Goal: Task Accomplishment & Management: Complete application form

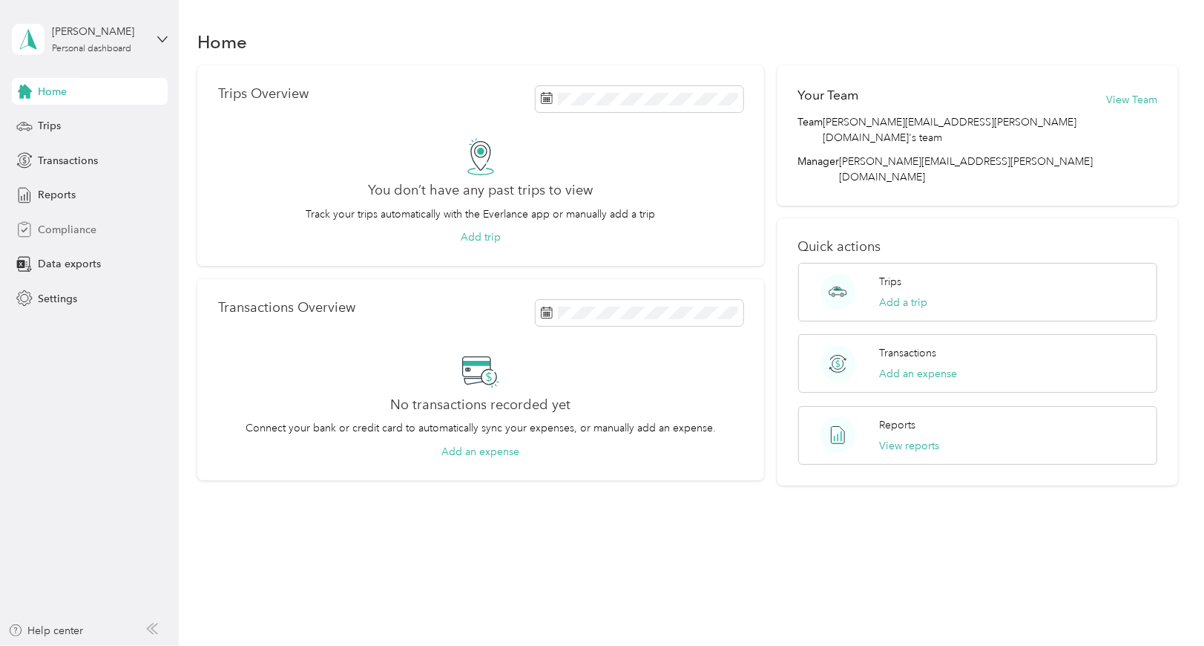
click at [105, 229] on div "Compliance" at bounding box center [90, 229] width 156 height 27
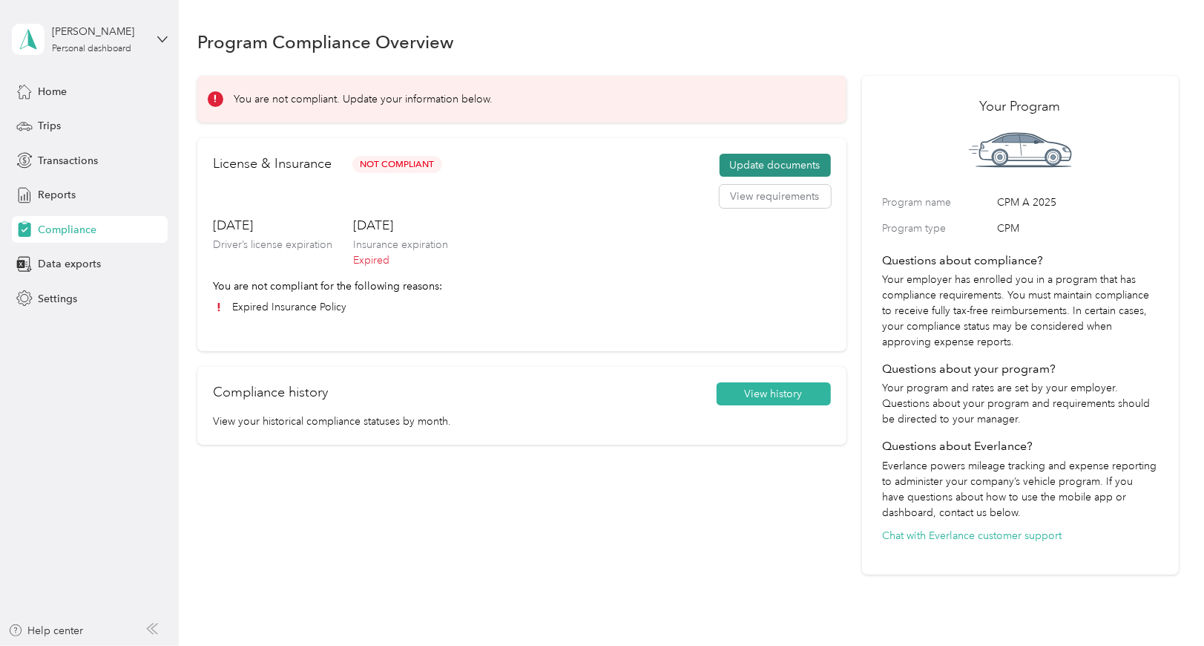
click at [778, 165] on button "Update documents" at bounding box center [775, 166] width 111 height 24
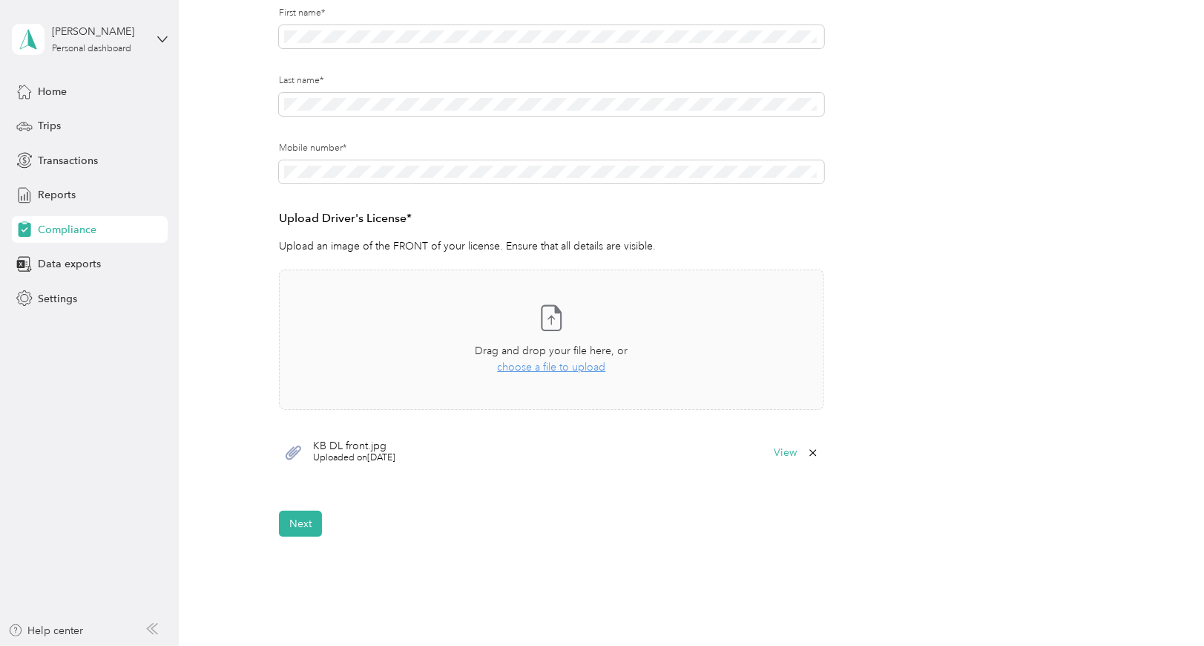
scroll to position [223, 0]
click at [290, 528] on button "Next" at bounding box center [300, 521] width 43 height 26
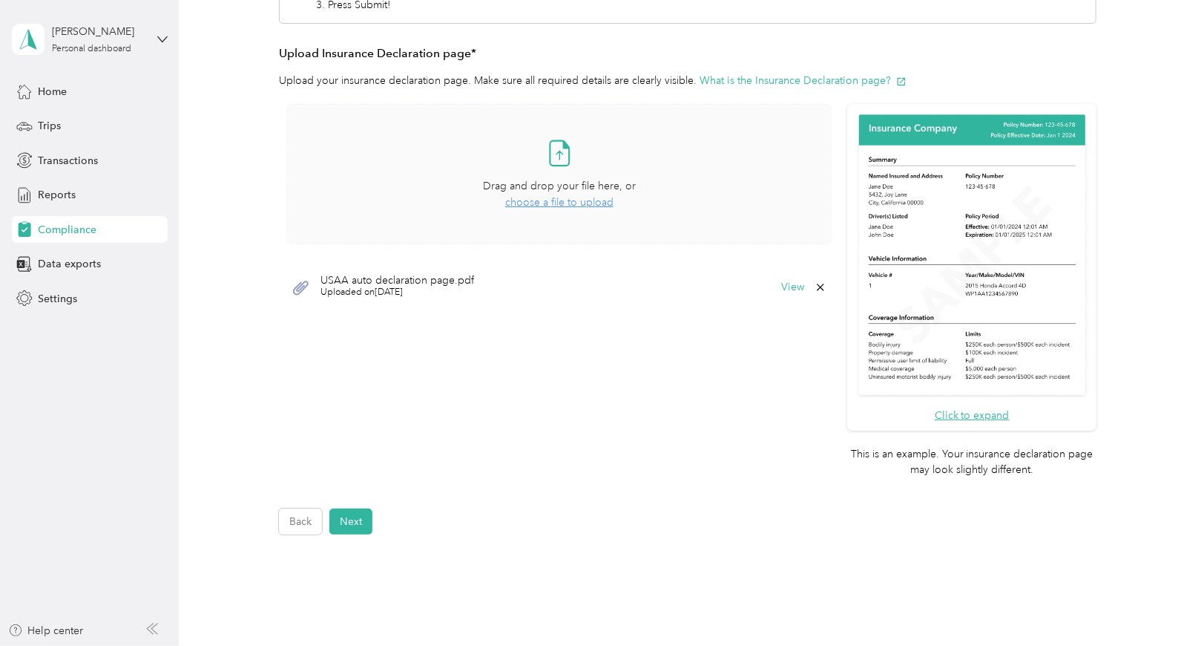
click at [587, 201] on span "choose a file to upload" at bounding box center [559, 202] width 108 height 13
click at [818, 327] on icon at bounding box center [821, 332] width 12 height 12
click at [787, 341] on button "Yes" at bounding box center [780, 341] width 29 height 24
click at [370, 528] on button "Next" at bounding box center [350, 521] width 43 height 26
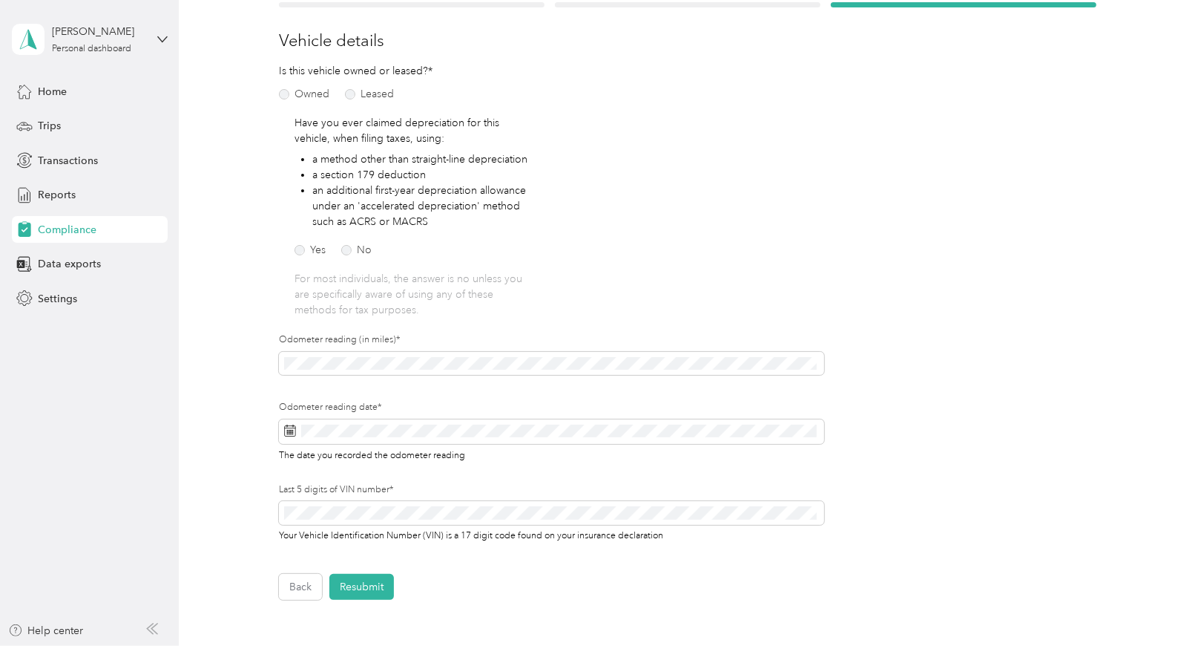
scroll to position [166, 0]
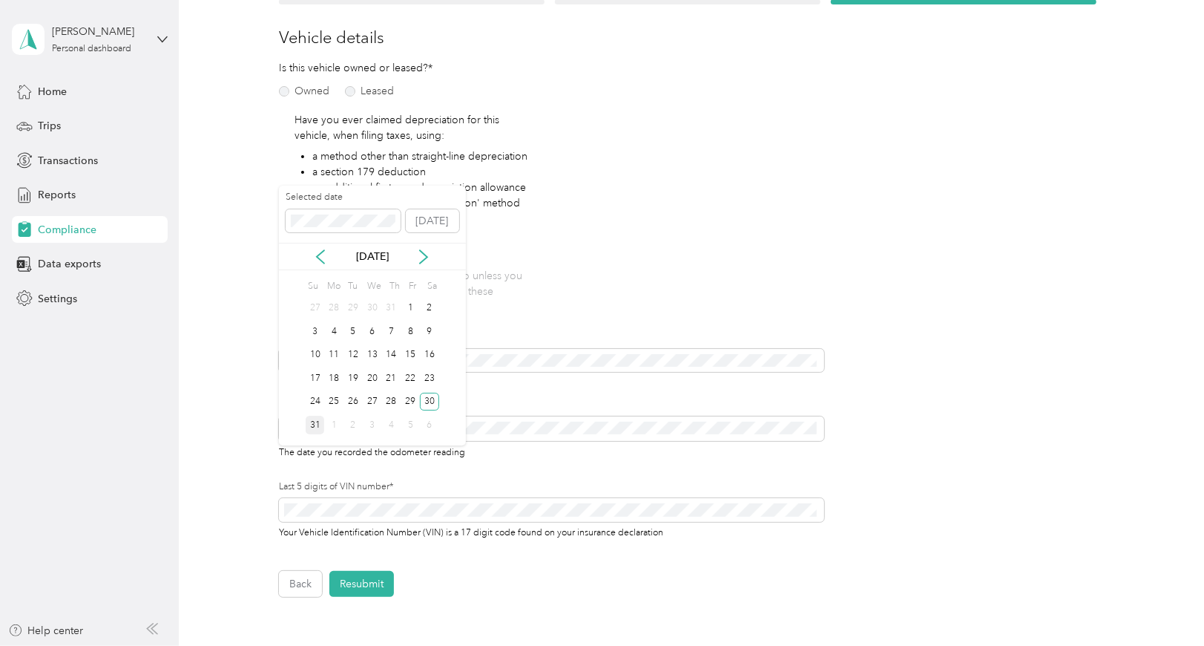
click at [311, 423] on div "31" at bounding box center [315, 425] width 19 height 19
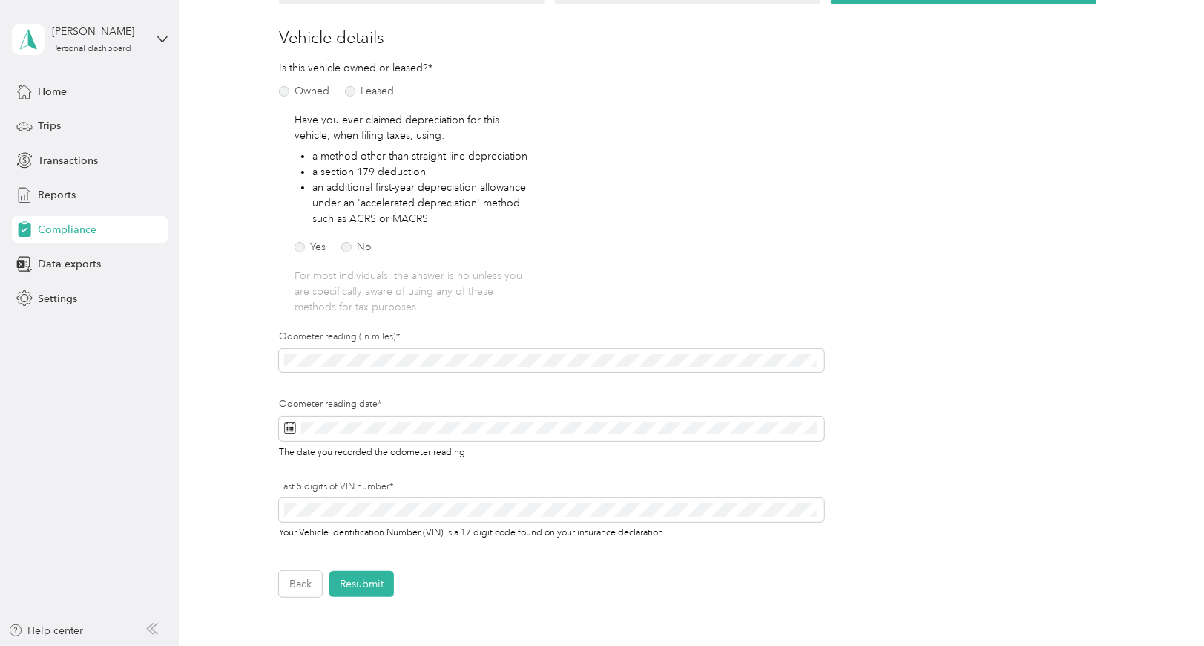
click at [225, 444] on div "Employee details & driver’s license License Insurance declaration Insurance Veh…" at bounding box center [688, 287] width 982 height 618
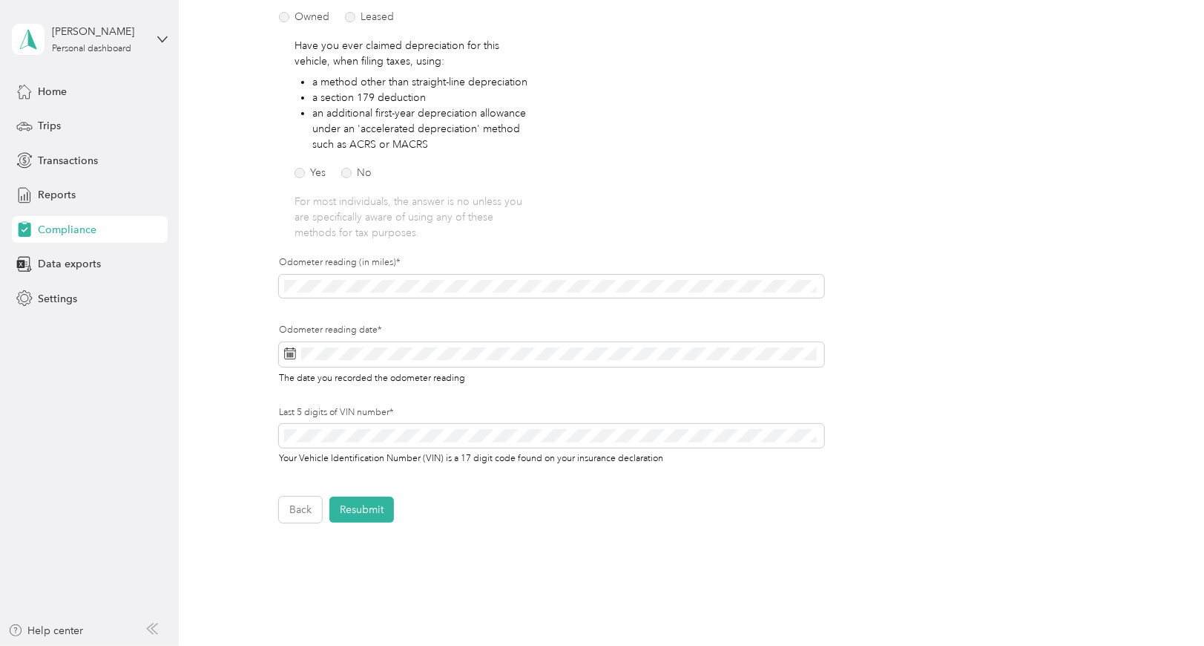
scroll to position [240, 0]
click at [373, 522] on button "Resubmit" at bounding box center [361, 509] width 65 height 26
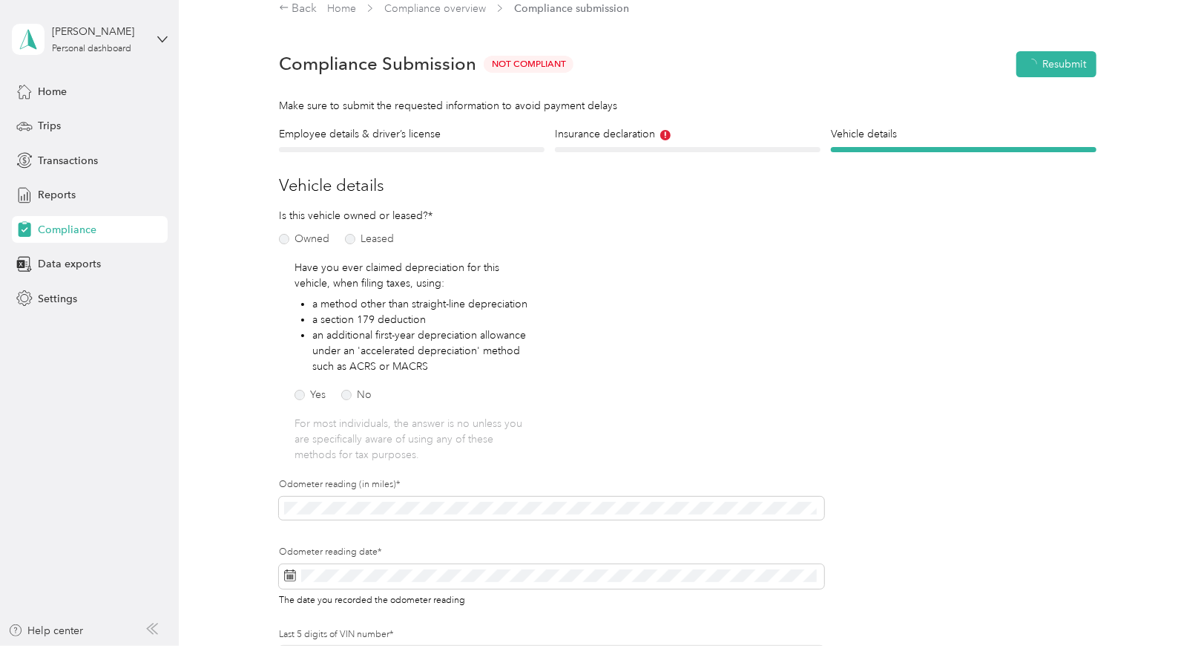
scroll to position [18, 0]
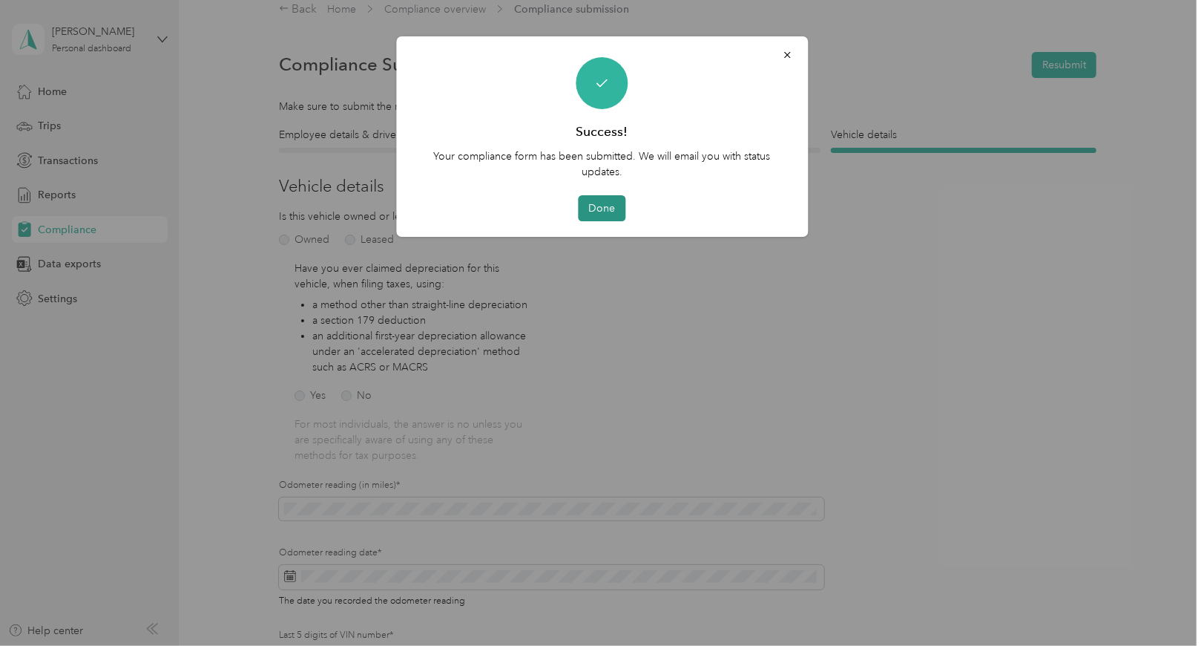
click at [604, 200] on button "Done" at bounding box center [602, 208] width 47 height 26
